Goal: Transaction & Acquisition: Purchase product/service

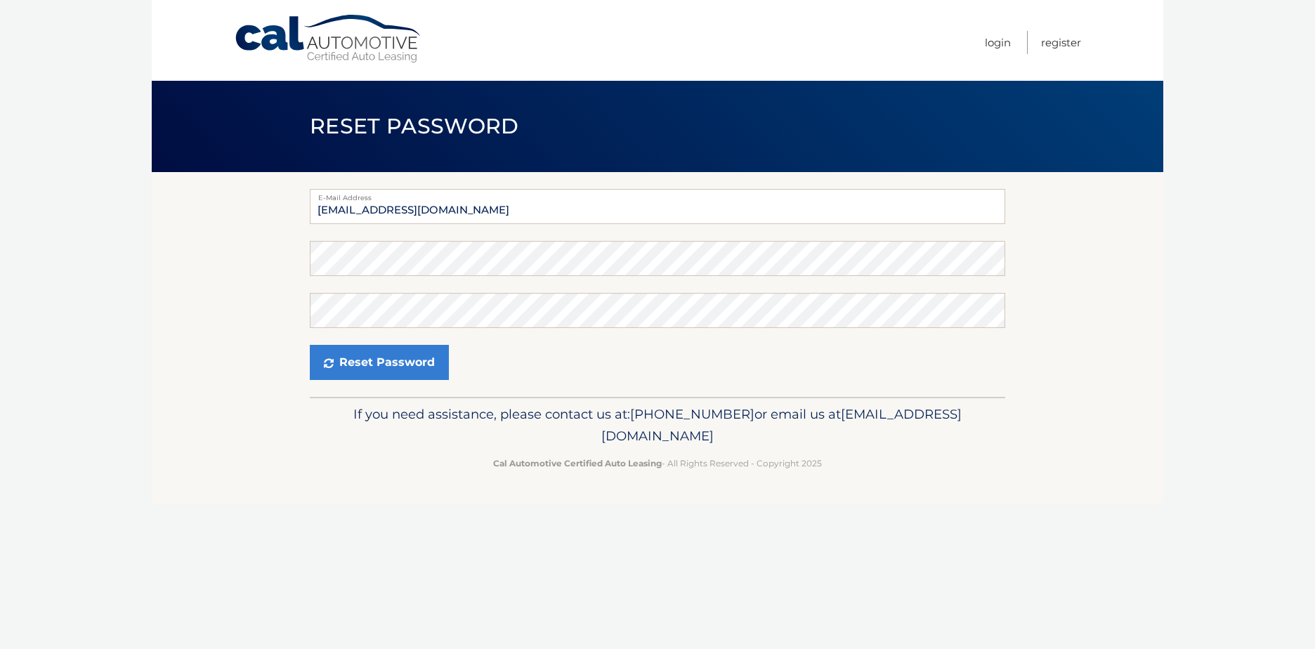
click at [501, 276] on form "E-Mail Address mia.palmerana2@gmail.com Password Confirm Password Reset Password" at bounding box center [657, 284] width 695 height 191
click at [348, 357] on button "Reset Password" at bounding box center [379, 362] width 139 height 35
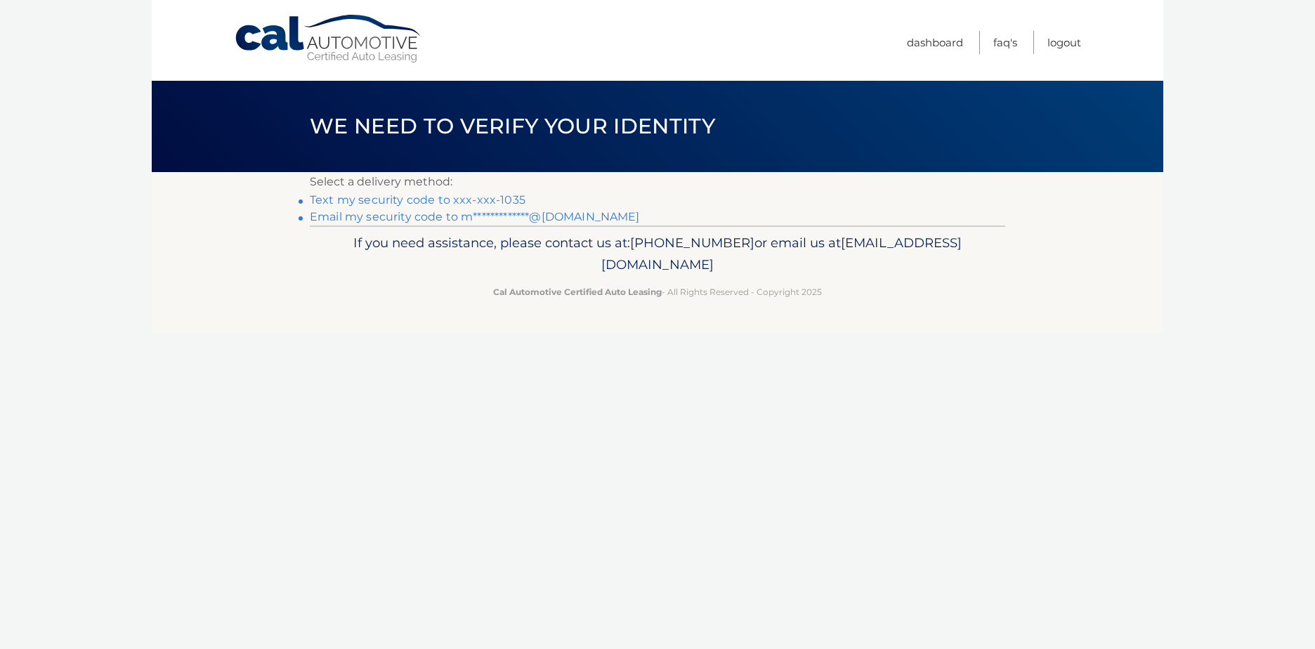
click at [484, 200] on link "Text my security code to xxx-xxx-1035" at bounding box center [418, 199] width 216 height 13
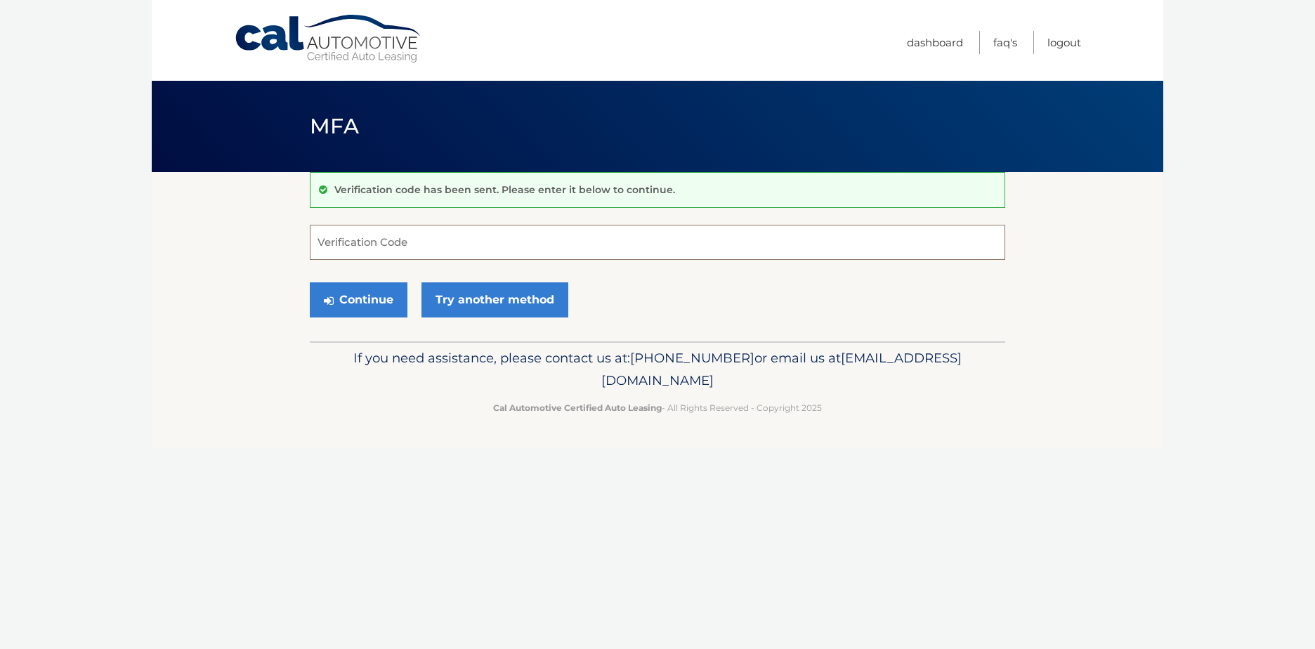
click at [444, 242] on input "Verification Code" at bounding box center [657, 242] width 695 height 35
type input "556953"
click at [365, 305] on button "Continue" at bounding box center [359, 299] width 98 height 35
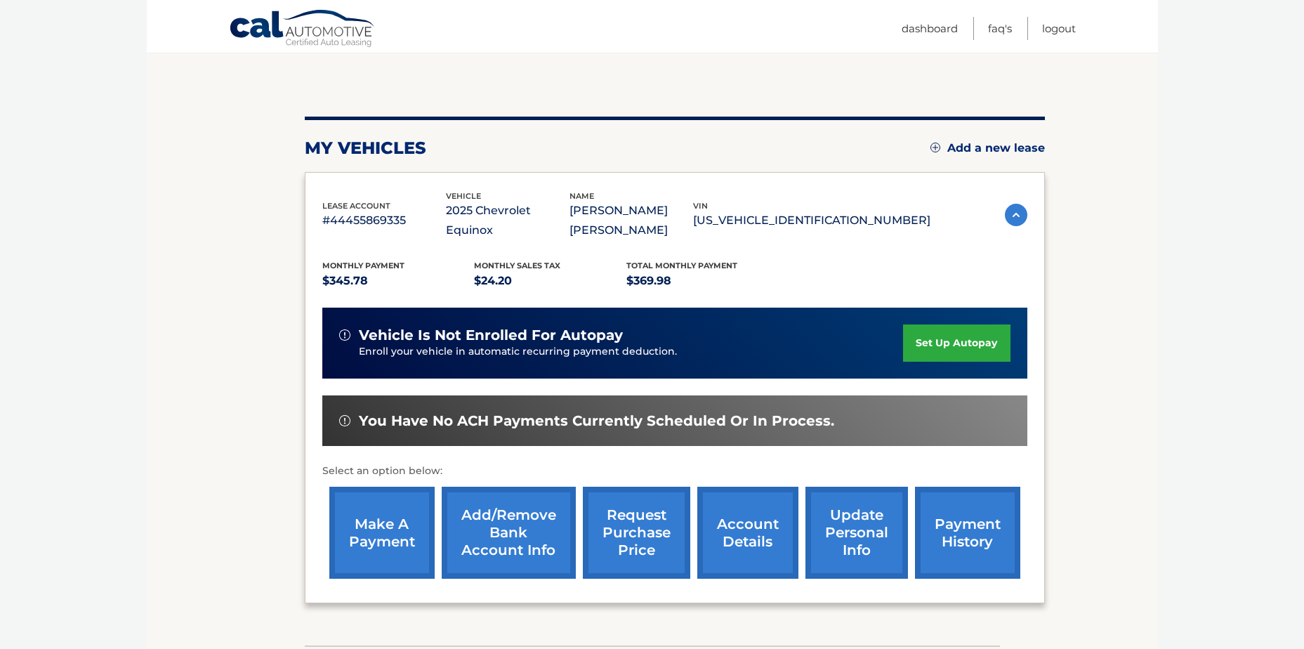
scroll to position [140, 0]
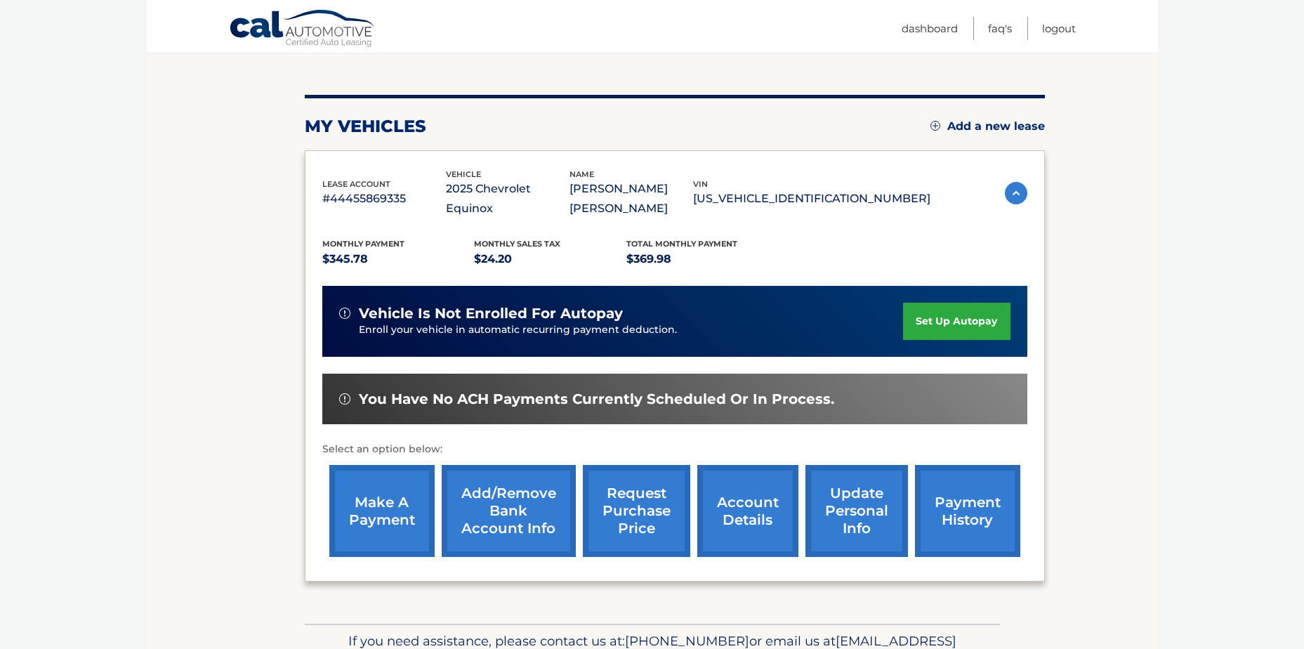
click at [403, 497] on link "make a payment" at bounding box center [381, 511] width 105 height 92
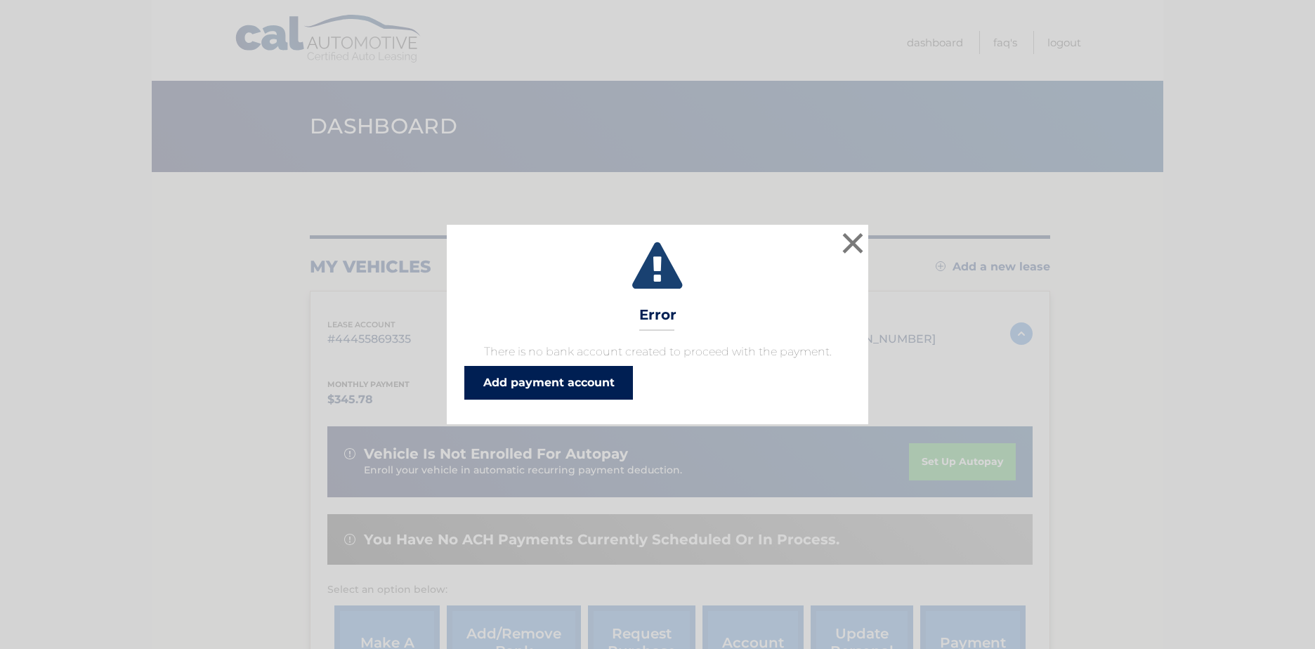
click at [594, 384] on link "Add payment account" at bounding box center [548, 383] width 169 height 34
click at [853, 244] on button "×" at bounding box center [853, 243] width 28 height 28
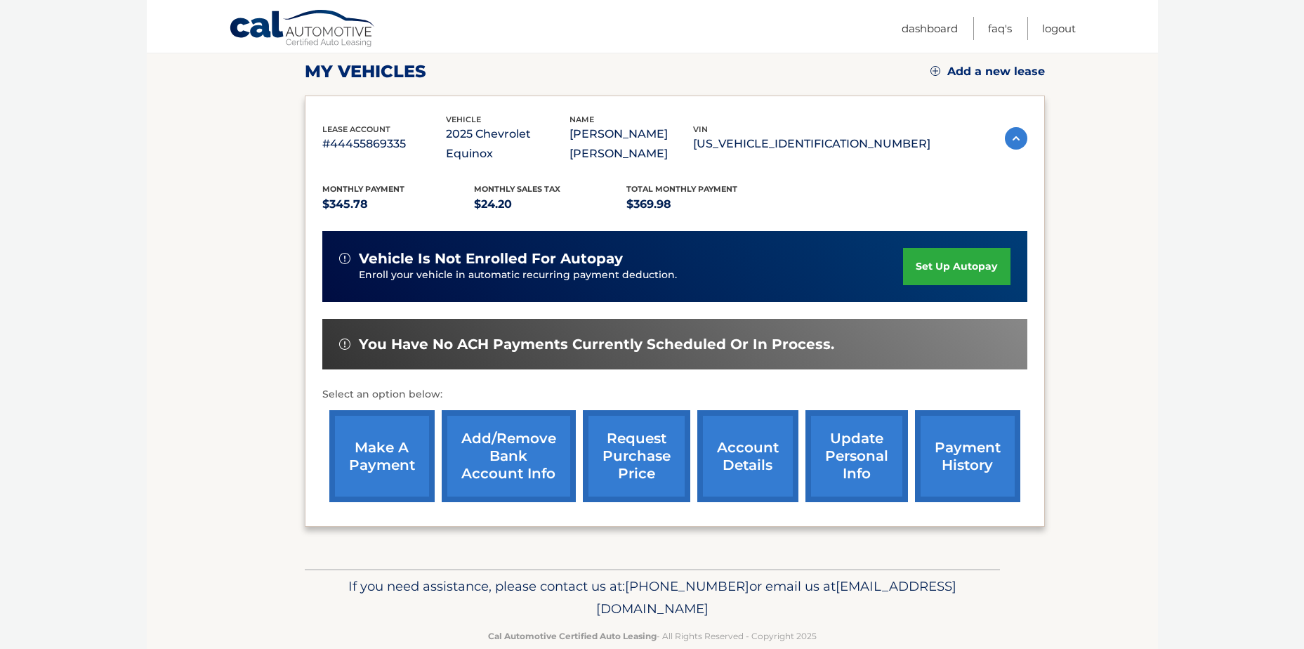
scroll to position [202, 0]
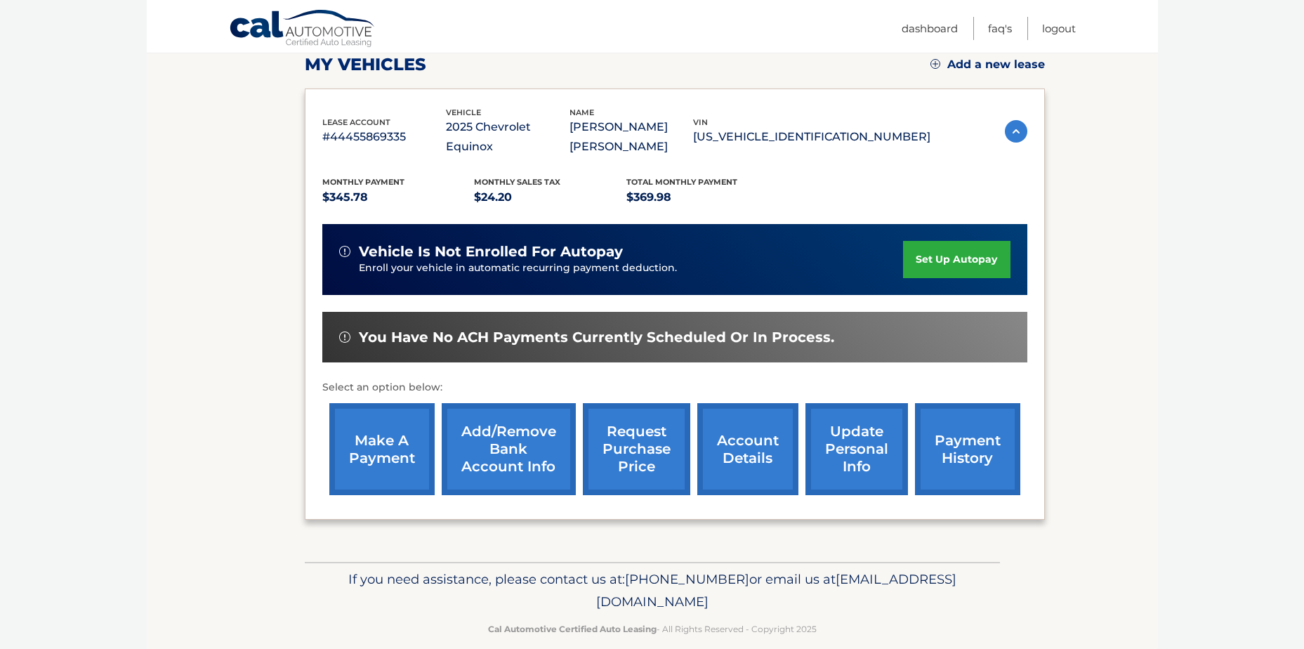
click at [388, 427] on link "make a payment" at bounding box center [381, 449] width 105 height 92
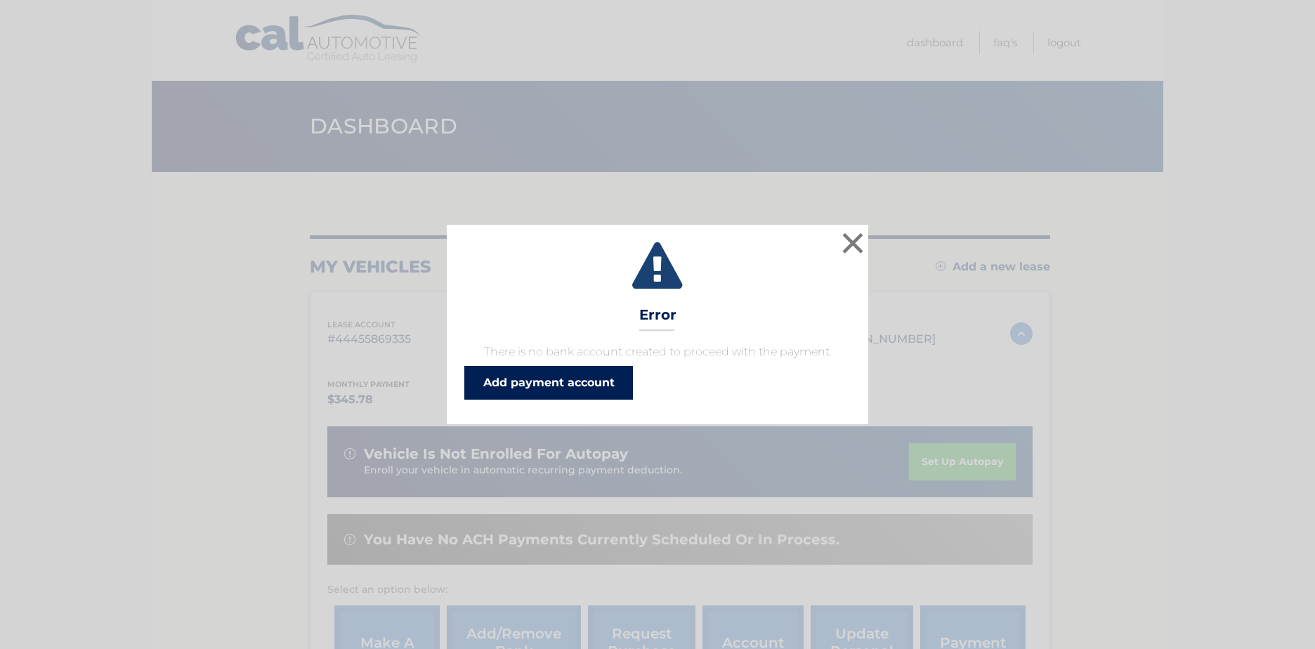
click at [546, 374] on link "Add payment account" at bounding box center [548, 383] width 169 height 34
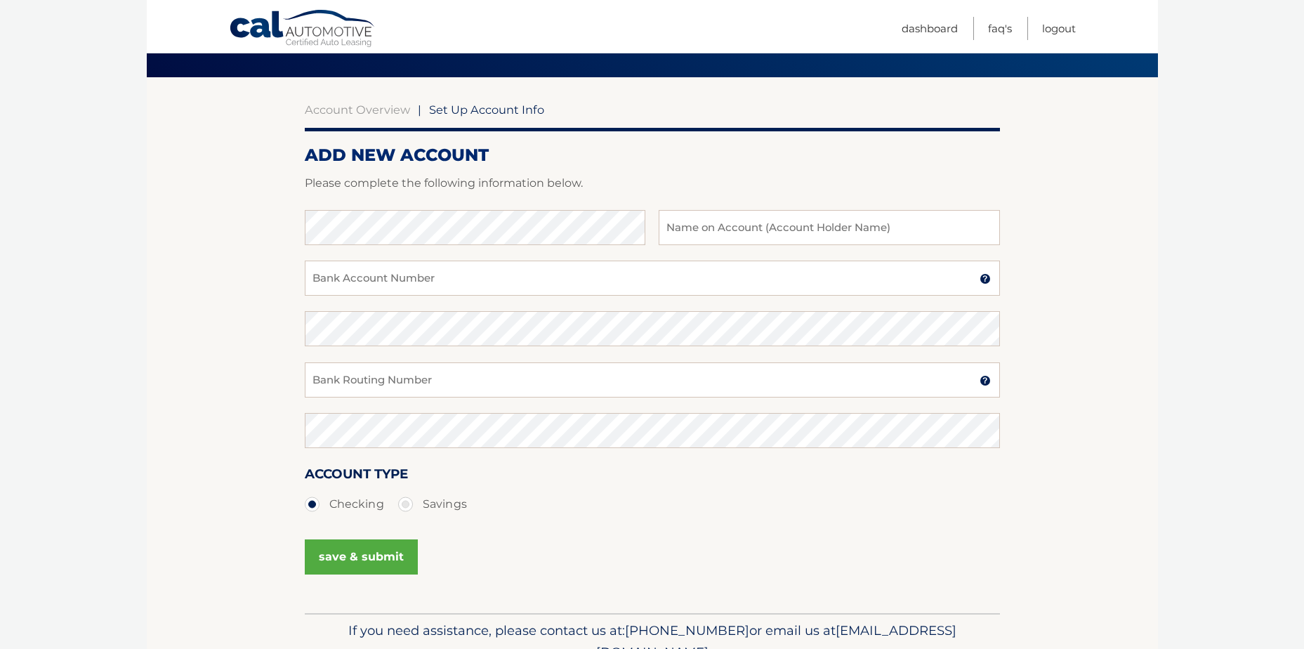
scroll to position [25, 0]
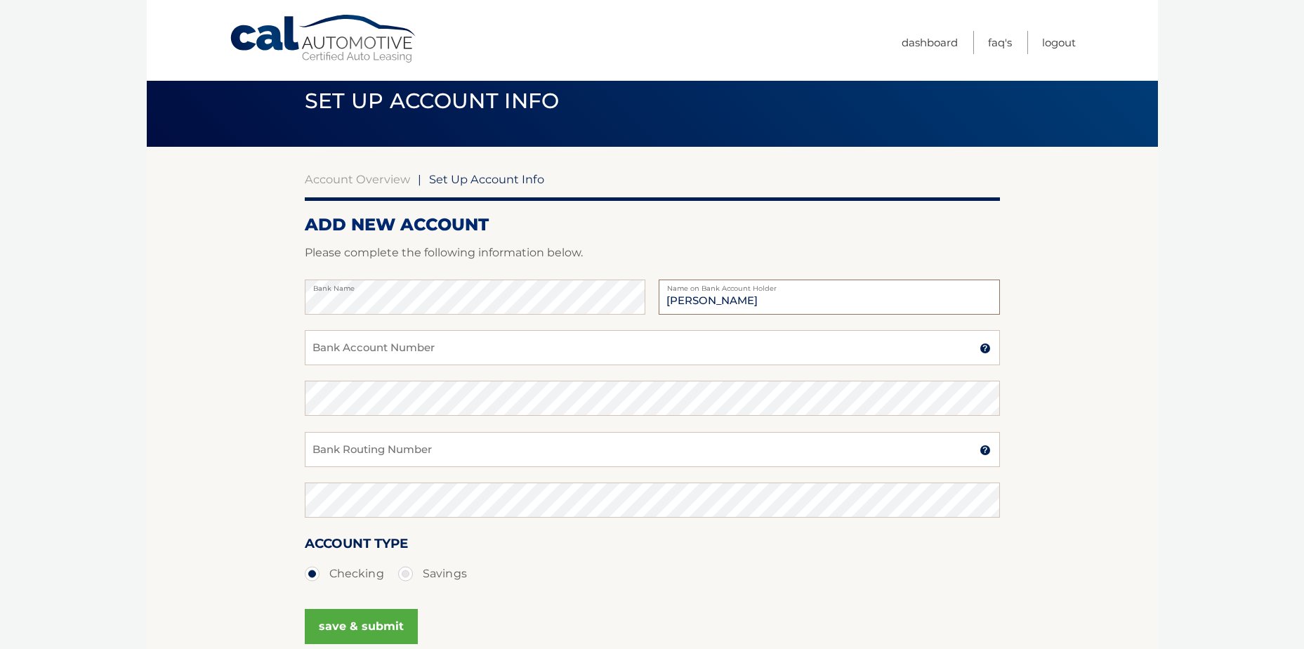
type input "[PERSON_NAME]"
click at [352, 353] on input "Bank Account Number" at bounding box center [652, 347] width 695 height 35
type input "9990056154009"
click at [440, 448] on input "Bank Routing Number" at bounding box center [652, 449] width 695 height 35
drag, startPoint x: 373, startPoint y: 450, endPoint x: 309, endPoint y: 459, distance: 64.6
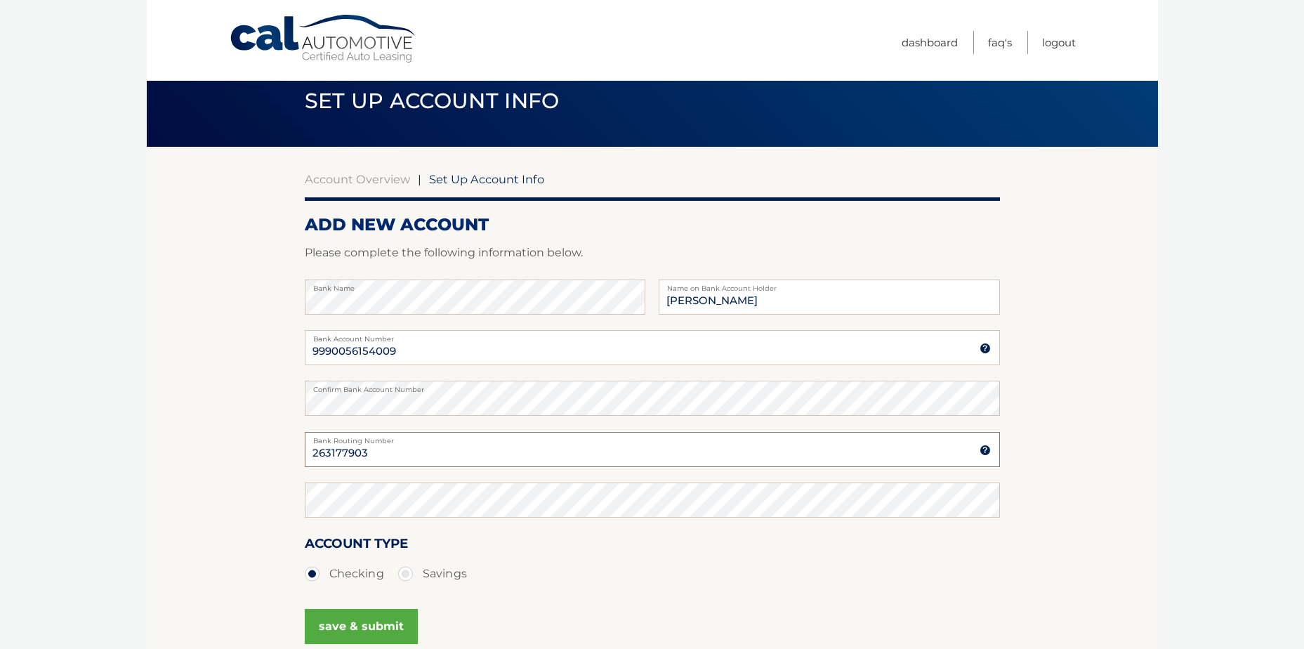
click at [309, 459] on input "263177903" at bounding box center [652, 449] width 695 height 35
type input "263177903"
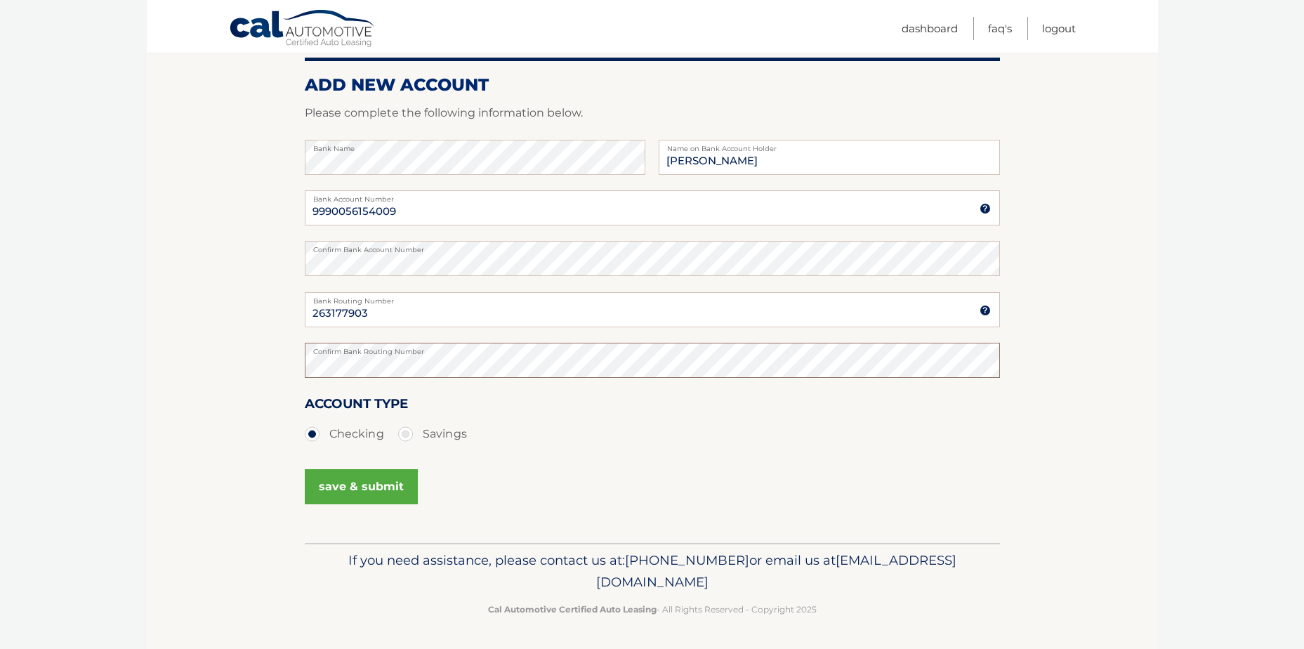
scroll to position [166, 0]
click at [394, 468] on button "save & submit" at bounding box center [361, 485] width 113 height 35
click at [375, 478] on button "save & submit" at bounding box center [361, 485] width 113 height 35
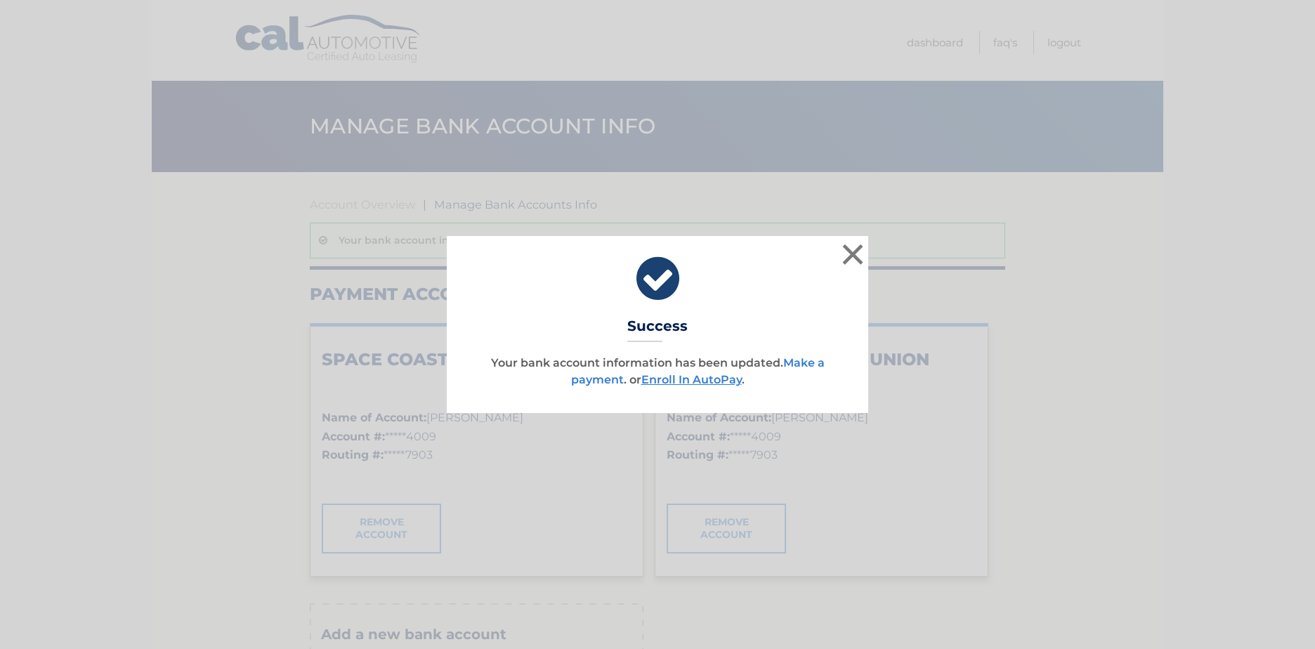
click at [595, 381] on link "Make a payment" at bounding box center [698, 371] width 254 height 30
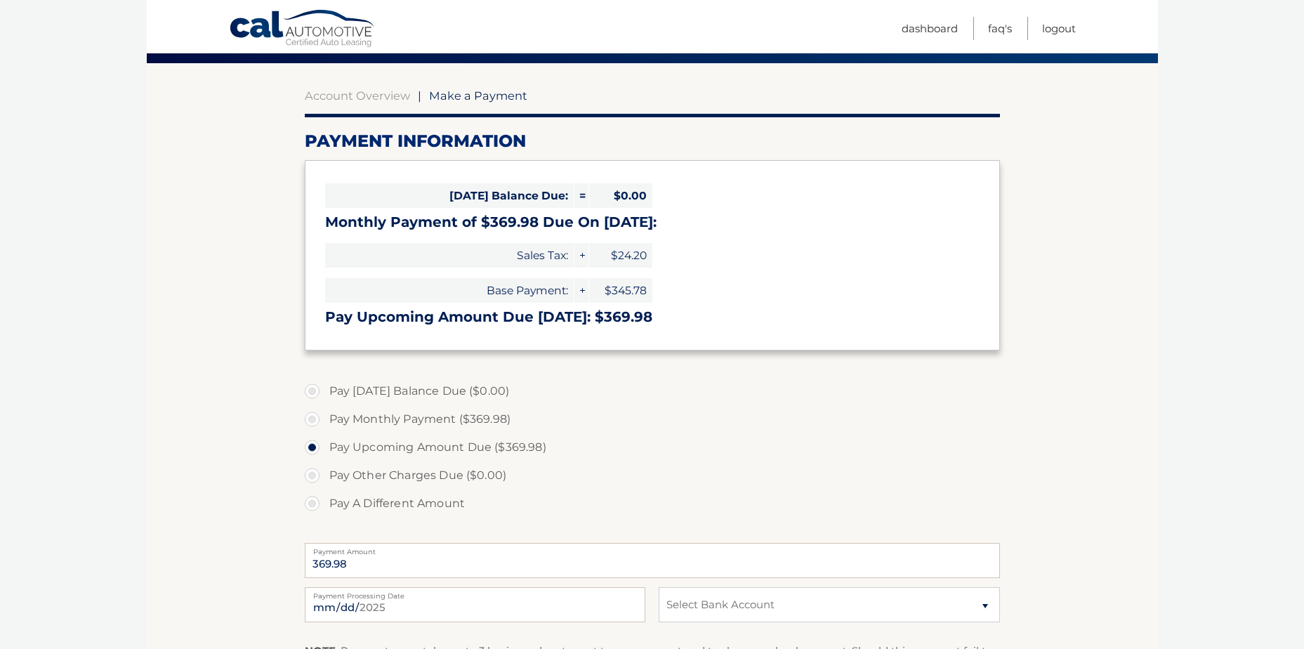
scroll to position [140, 0]
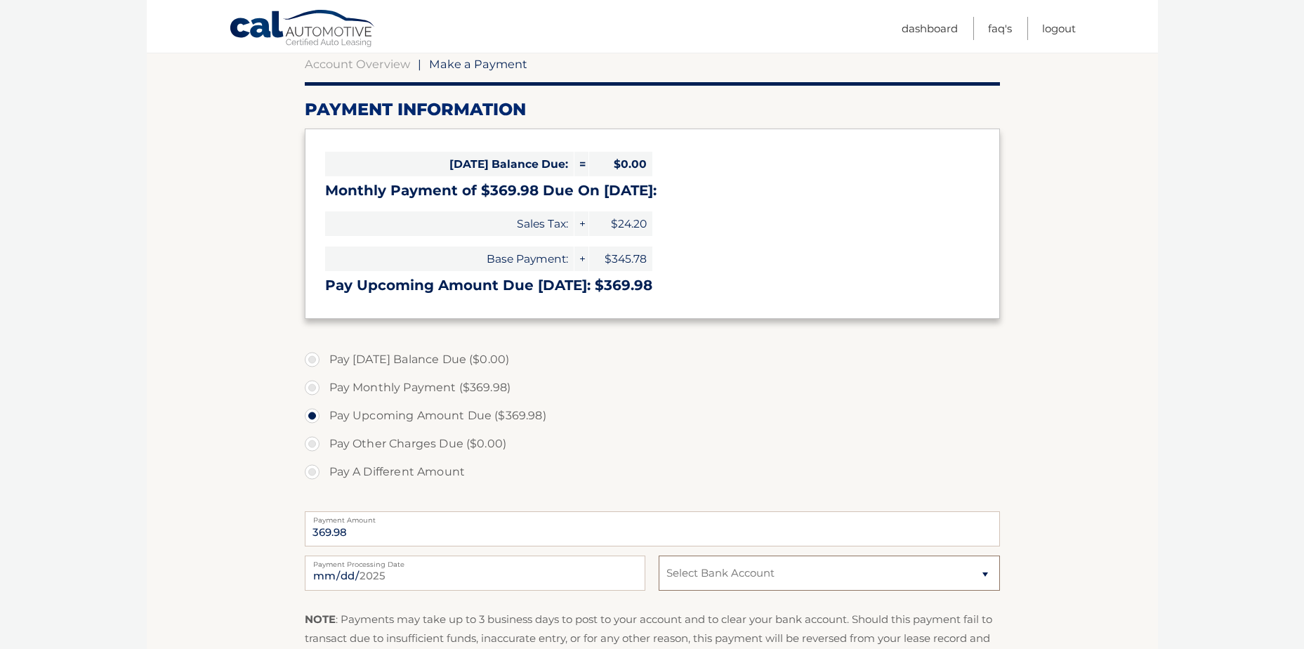
click at [701, 572] on select "Select Bank Account Checking SPACE COAST CREDIT UNION *****4009 Checking SPACE …" at bounding box center [829, 573] width 341 height 35
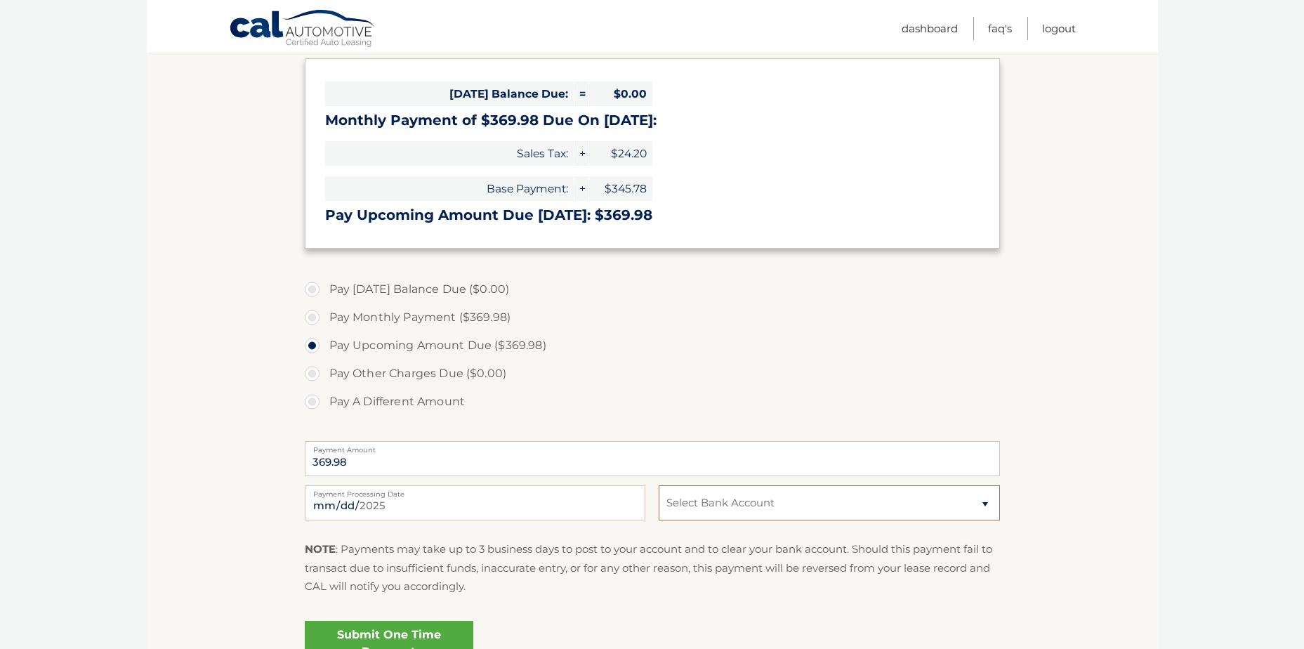
click at [735, 488] on select "Select Bank Account Checking SPACE COAST CREDIT UNION *****4009 Checking SPACE …" at bounding box center [829, 502] width 341 height 35
select select "MTg2ZjE1ZjAtYjgzYi00N2EwLWIzNDItNWM4MGQwZDU2MzMw"
click at [659, 485] on select "Select Bank Account Checking SPACE COAST CREDIT UNION *****4009 Checking SPACE …" at bounding box center [829, 502] width 341 height 35
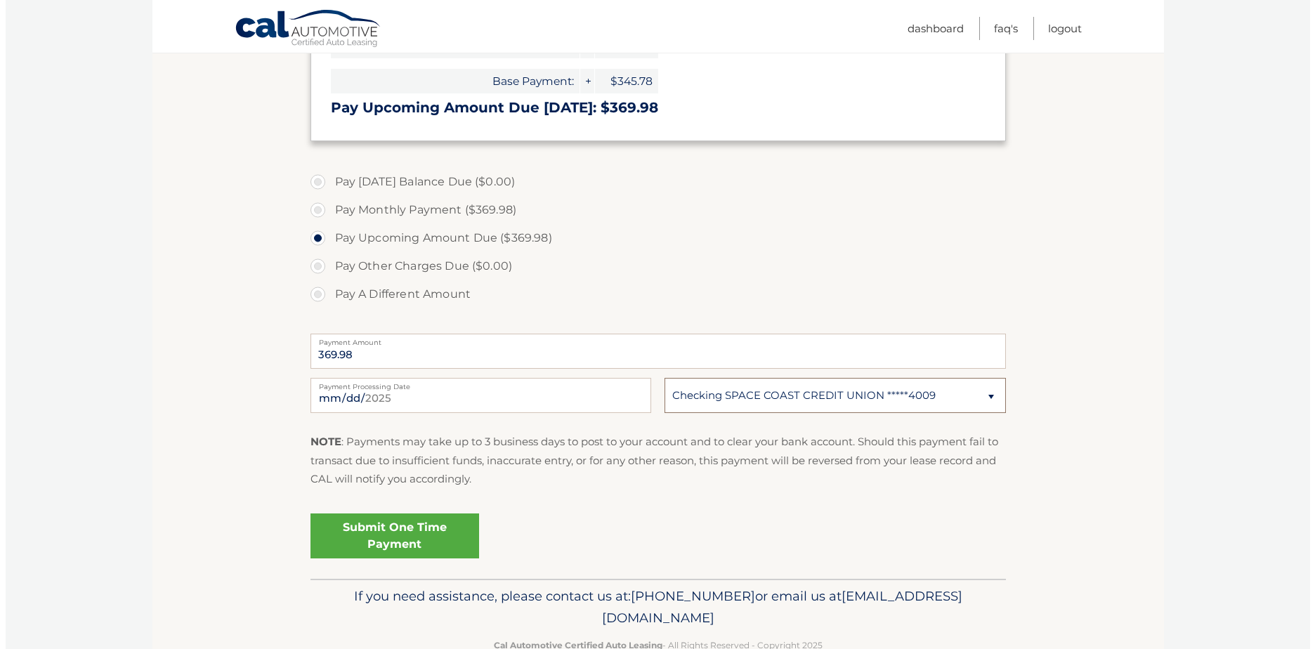
scroll to position [351, 0]
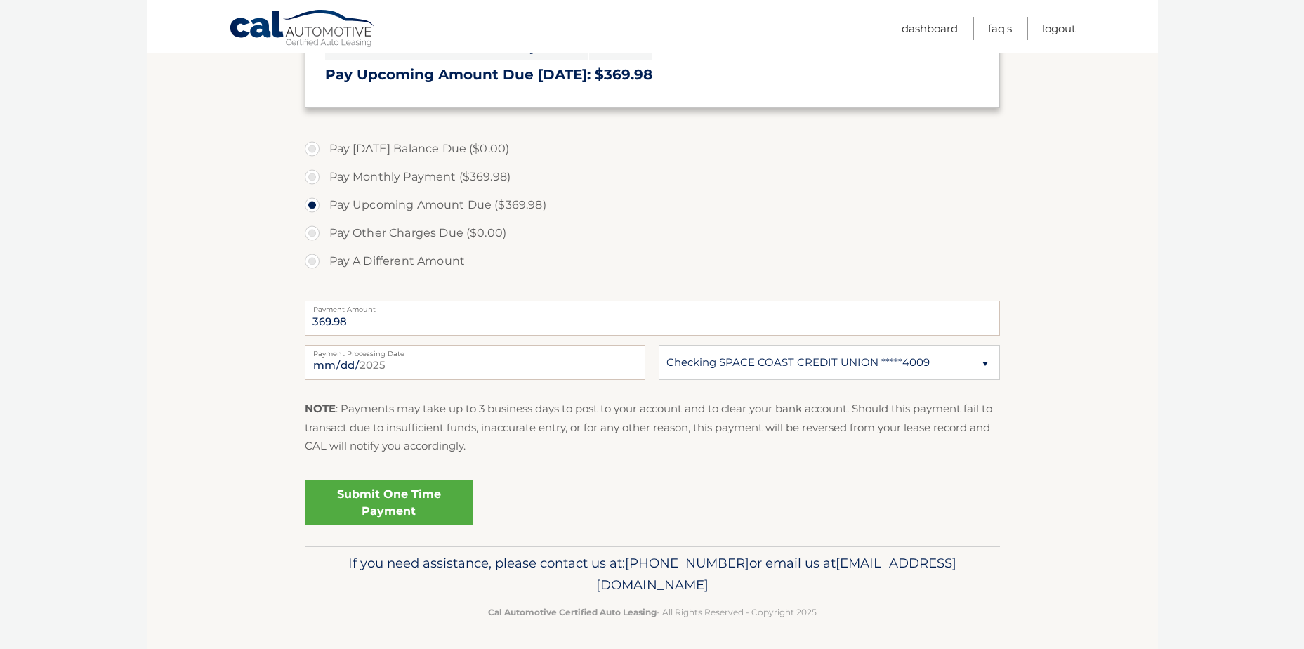
click at [370, 504] on link "Submit One Time Payment" at bounding box center [389, 502] width 169 height 45
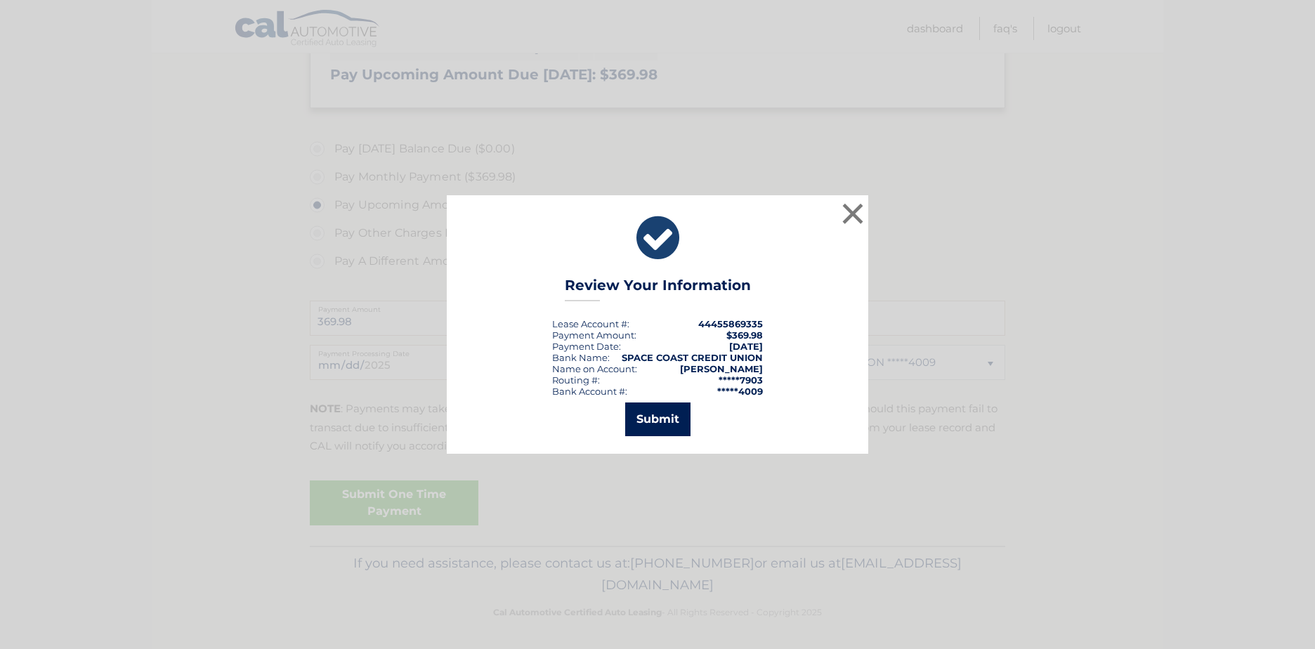
click at [648, 414] on button "Submit" at bounding box center [657, 419] width 65 height 34
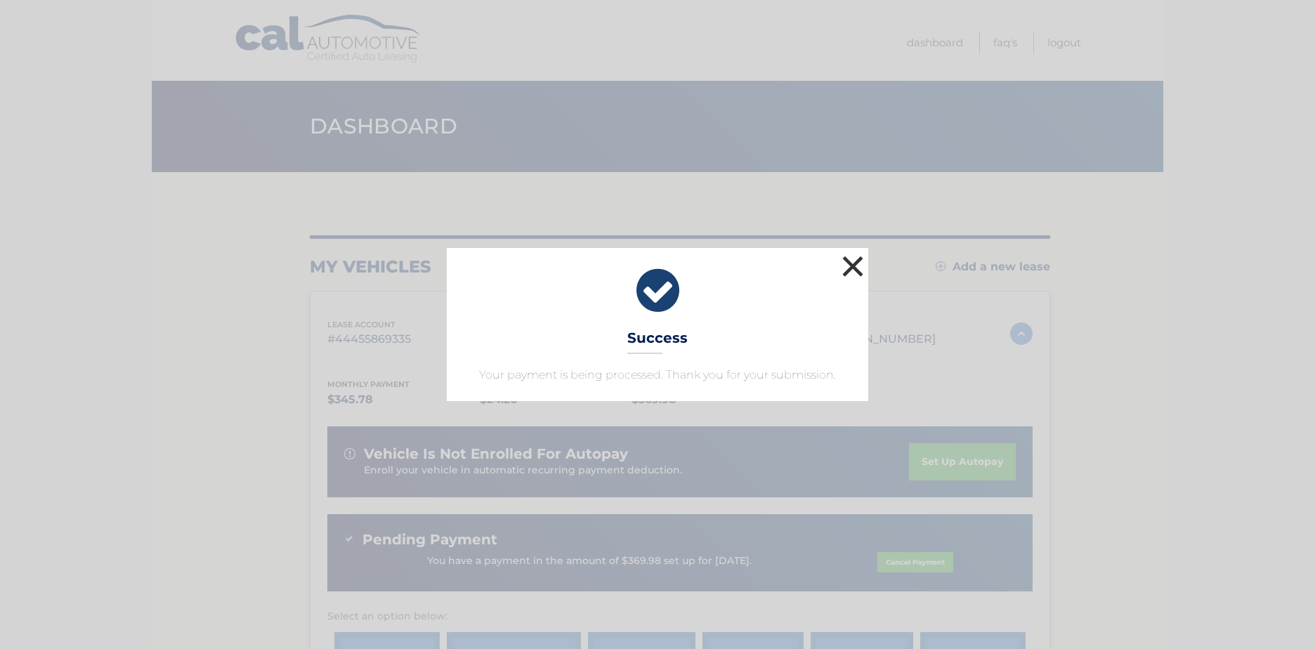
click at [850, 277] on button "×" at bounding box center [853, 266] width 28 height 28
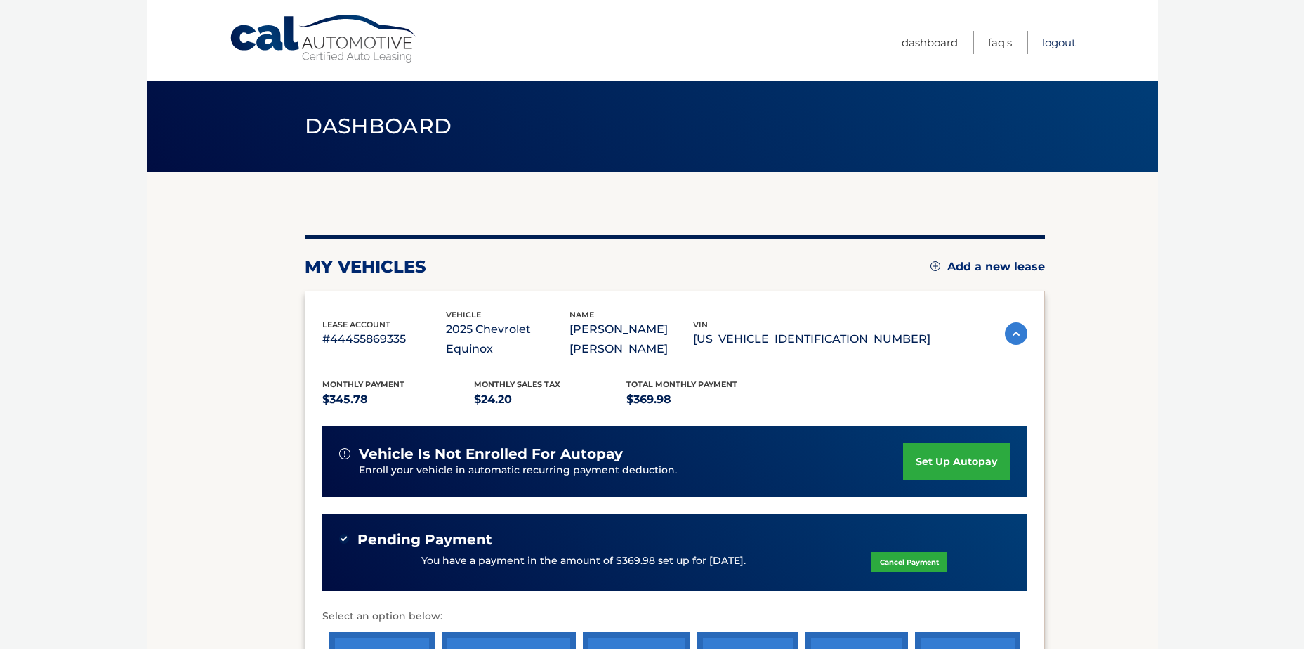
click at [1056, 44] on link "Logout" at bounding box center [1059, 42] width 34 height 23
